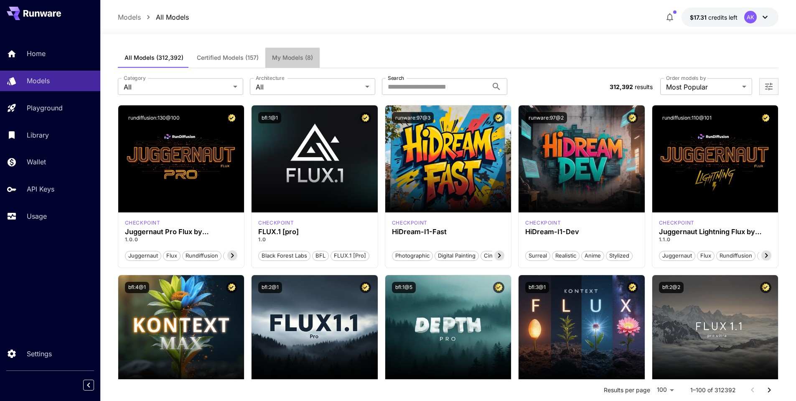
click at [290, 58] on span "My Models (8)" at bounding box center [292, 58] width 41 height 8
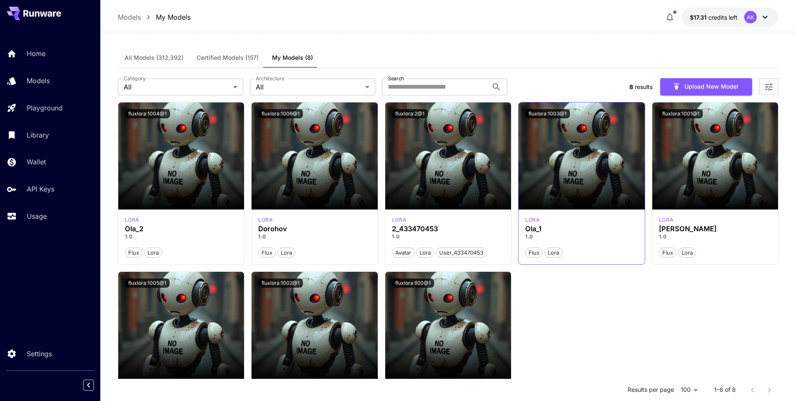
scroll to position [84, 0]
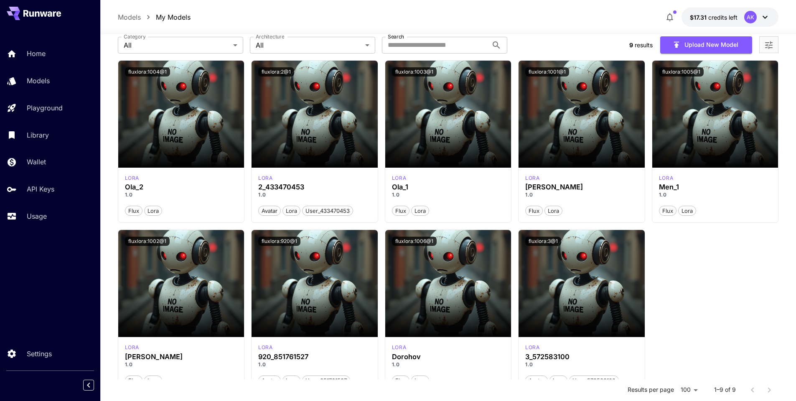
scroll to position [84, 0]
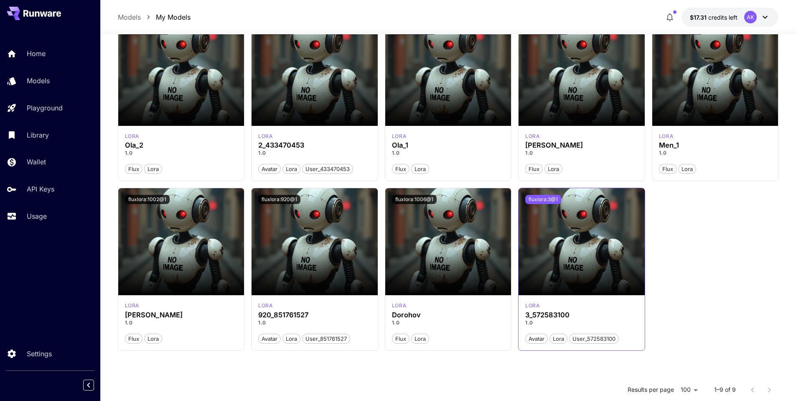
click at [545, 198] on button "fluxlora:3@1" at bounding box center [544, 199] width 36 height 9
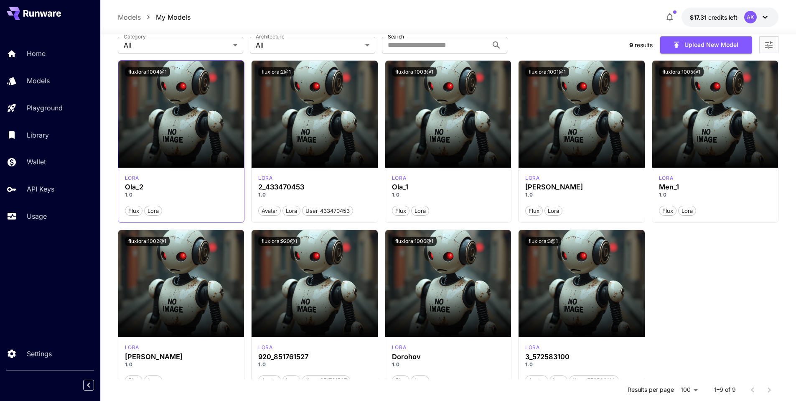
scroll to position [0, 0]
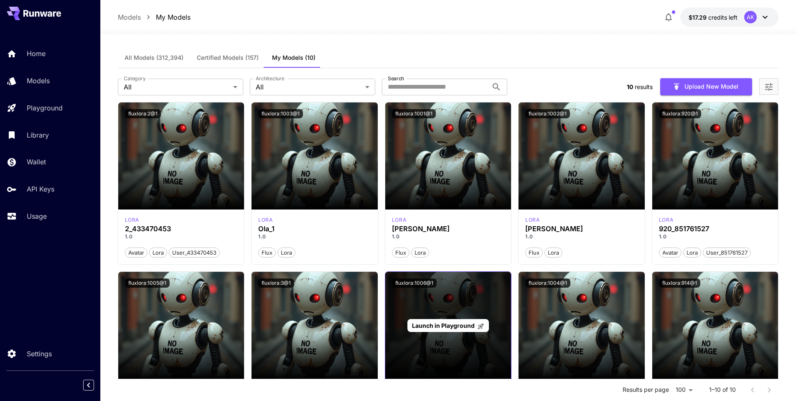
scroll to position [149, 0]
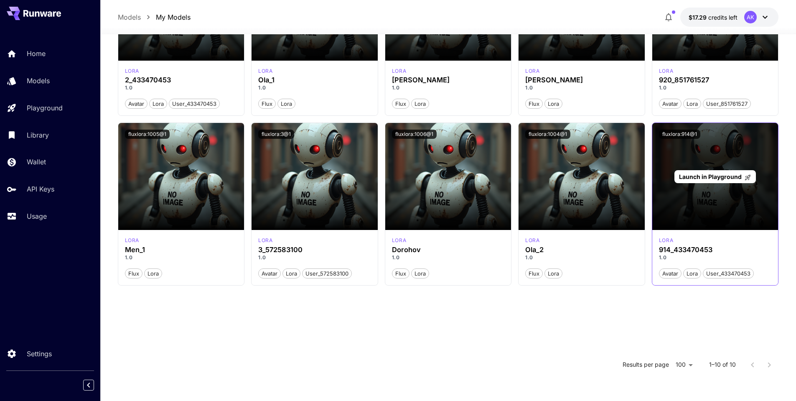
click at [700, 148] on div "Launch in Playground" at bounding box center [716, 176] width 126 height 107
click at [706, 176] on span "Launch in Playground" at bounding box center [710, 176] width 63 height 7
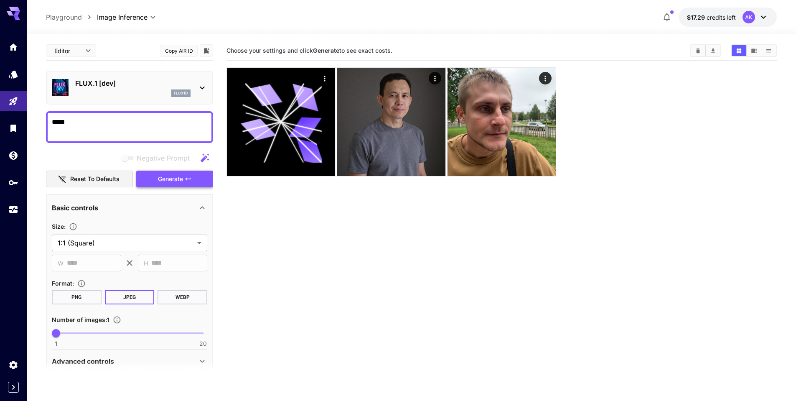
type textarea "*****"
click at [187, 181] on icon "button" at bounding box center [188, 179] width 7 height 7
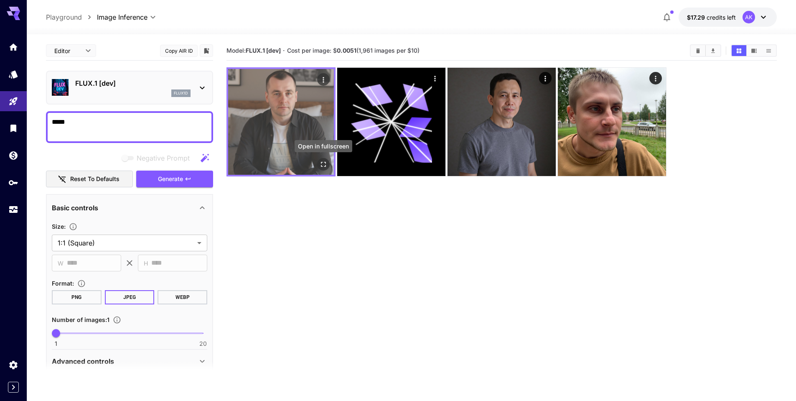
click at [324, 167] on icon "Open in fullscreen" at bounding box center [323, 164] width 8 height 8
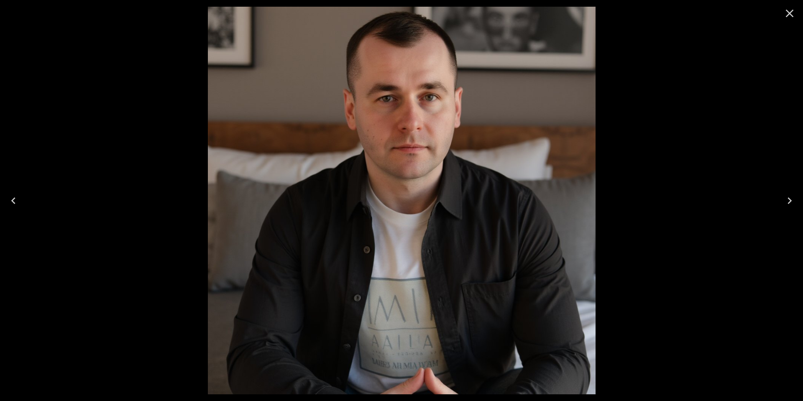
click at [790, 15] on icon "Close" at bounding box center [790, 14] width 8 height 8
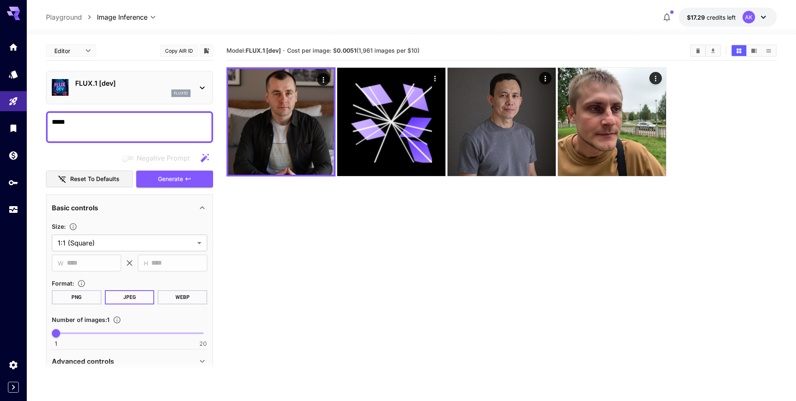
click at [769, 18] on button "$17.29 credits left AK" at bounding box center [728, 17] width 98 height 19
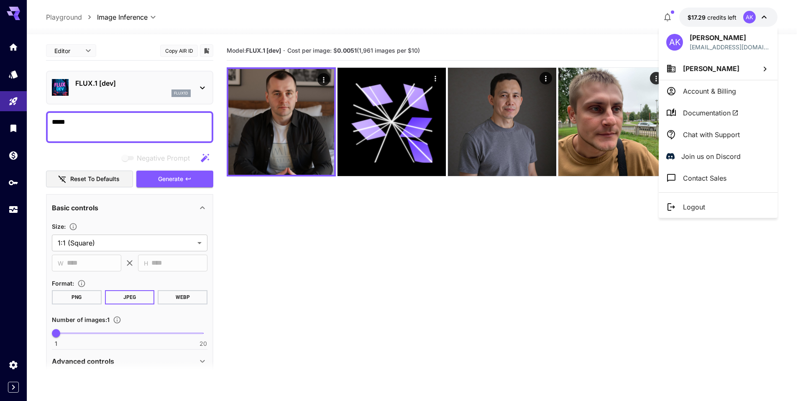
drag, startPoint x: 710, startPoint y: 110, endPoint x: 733, endPoint y: 291, distance: 182.1
click at [733, 291] on div at bounding box center [401, 200] width 803 height 401
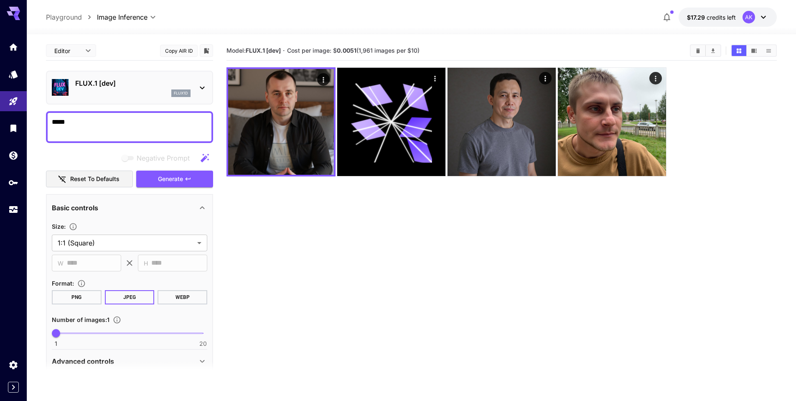
click at [767, 20] on icon at bounding box center [764, 17] width 10 height 10
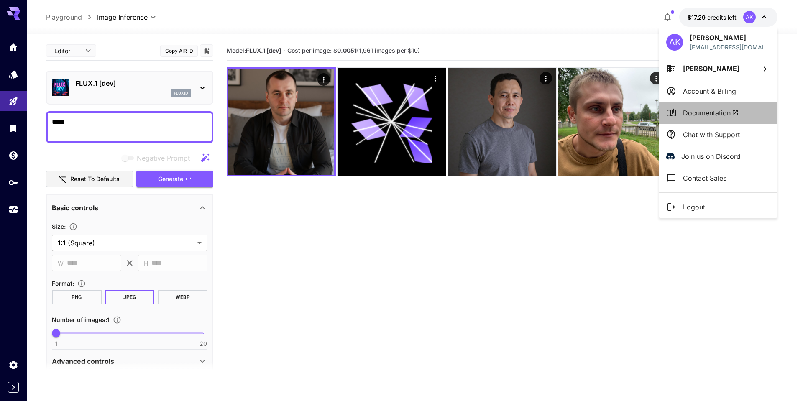
click at [699, 112] on span "Documentation" at bounding box center [711, 113] width 56 height 10
